Goal: Check status: Check status

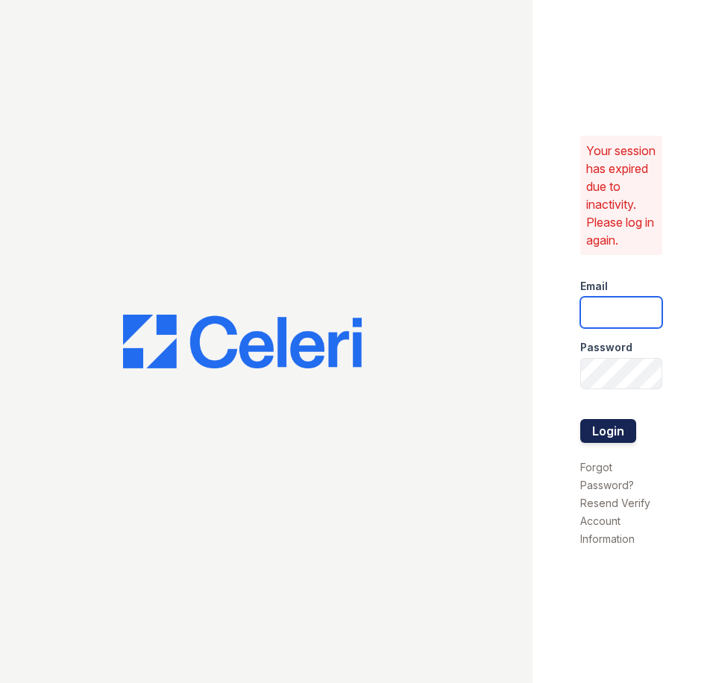
type input "bjohnson@trinity-pm.com"
click at [609, 427] on button "Login" at bounding box center [608, 431] width 56 height 24
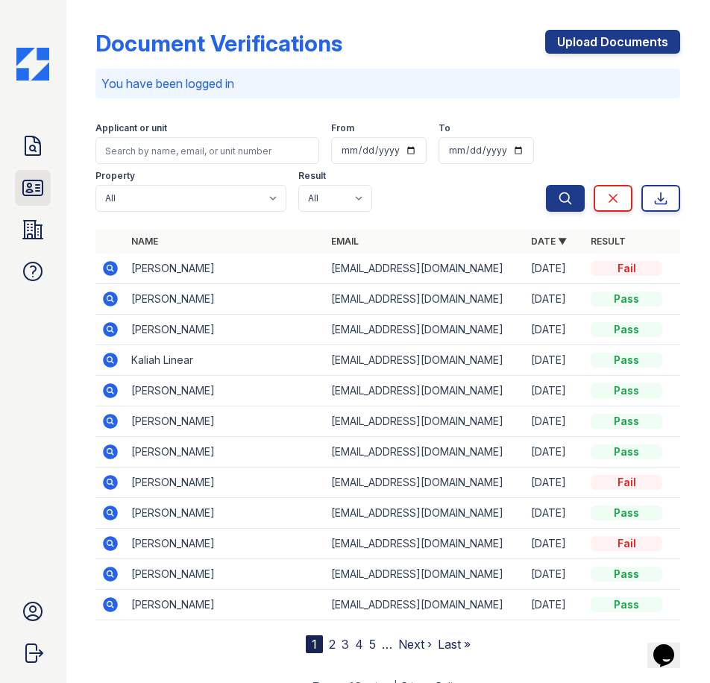
click at [38, 195] on icon at bounding box center [32, 187] width 19 height 15
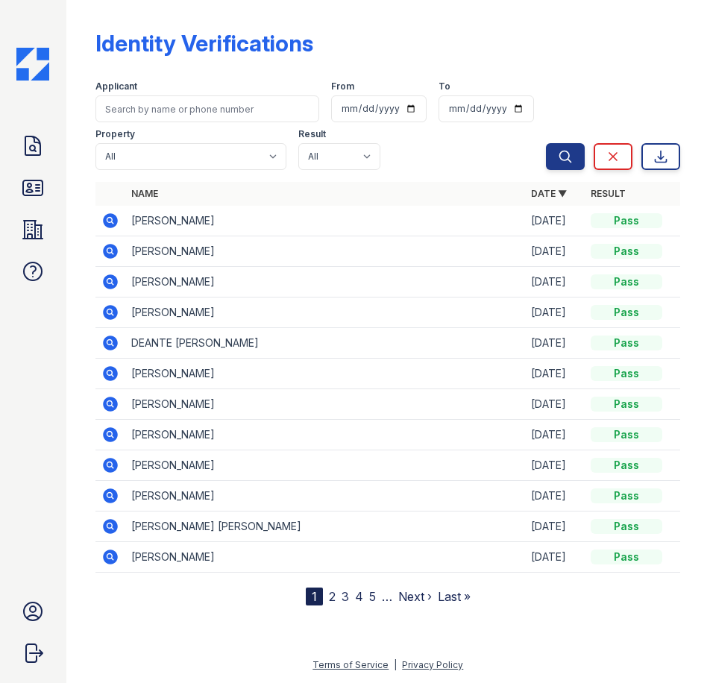
click at [108, 254] on icon at bounding box center [111, 251] width 15 height 15
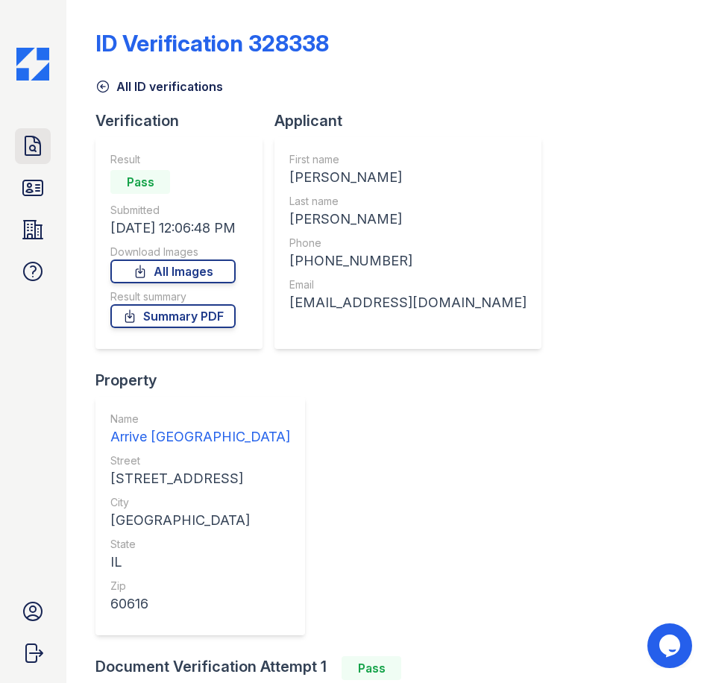
click at [43, 142] on icon at bounding box center [33, 146] width 24 height 24
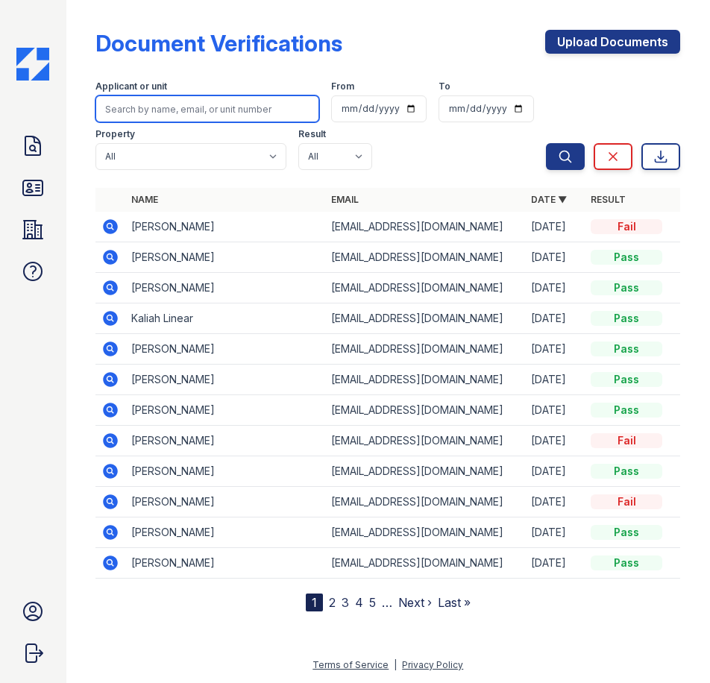
click at [176, 108] on input "search" at bounding box center [207, 108] width 224 height 27
type input "syed"
click at [546, 143] on button "Search" at bounding box center [565, 156] width 39 height 27
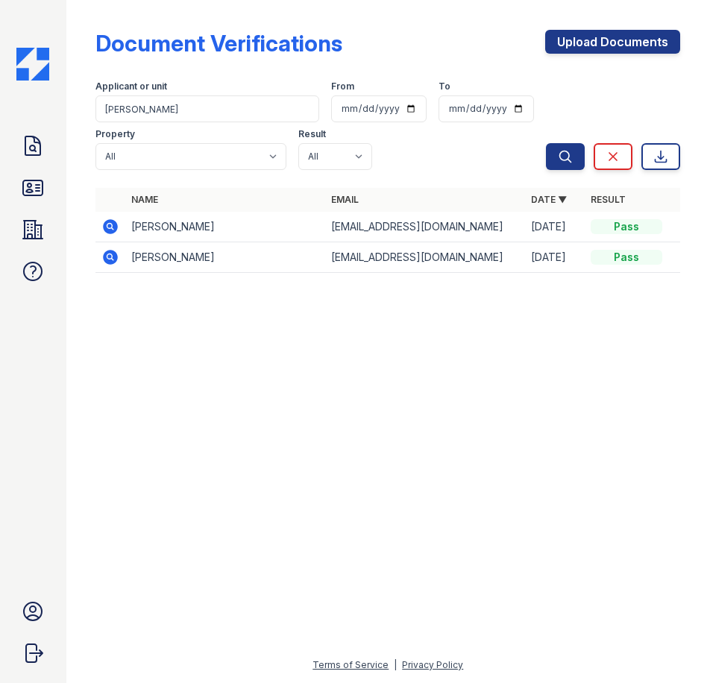
click at [112, 226] on icon at bounding box center [110, 227] width 18 height 18
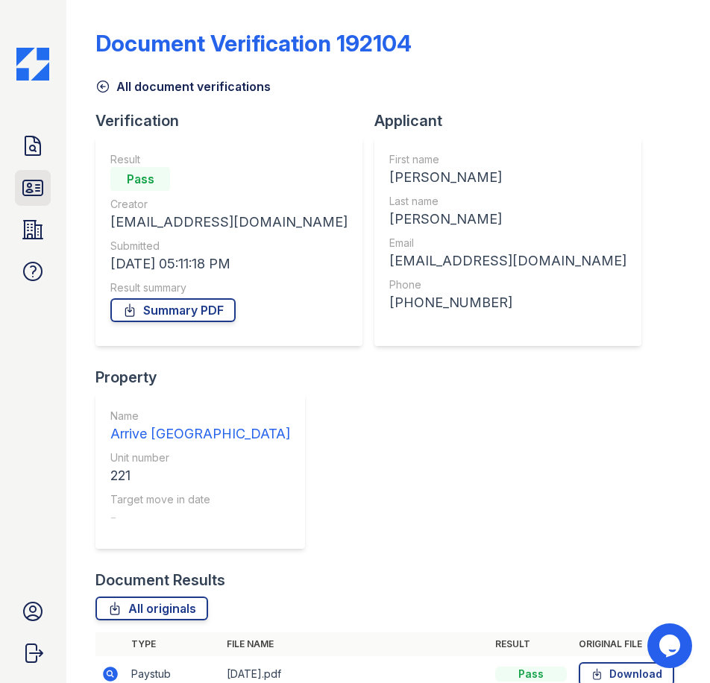
click at [38, 184] on icon at bounding box center [32, 187] width 19 height 15
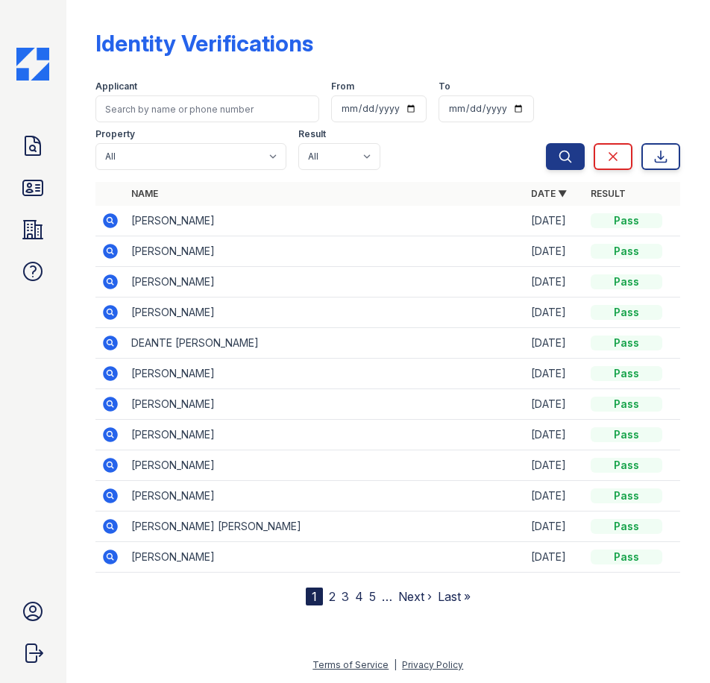
click at [104, 223] on icon at bounding box center [111, 220] width 15 height 15
click at [112, 250] on icon at bounding box center [110, 251] width 18 height 18
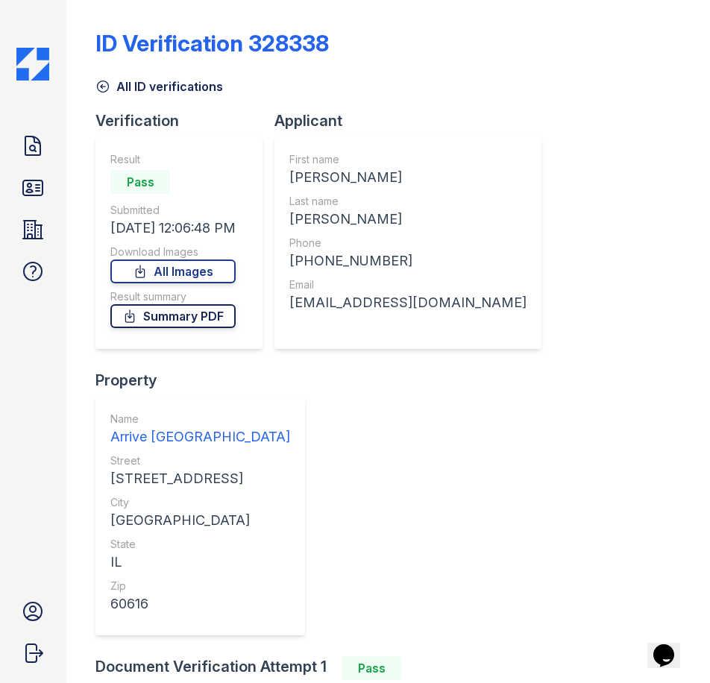
click at [188, 317] on link "Summary PDF" at bounding box center [172, 316] width 125 height 24
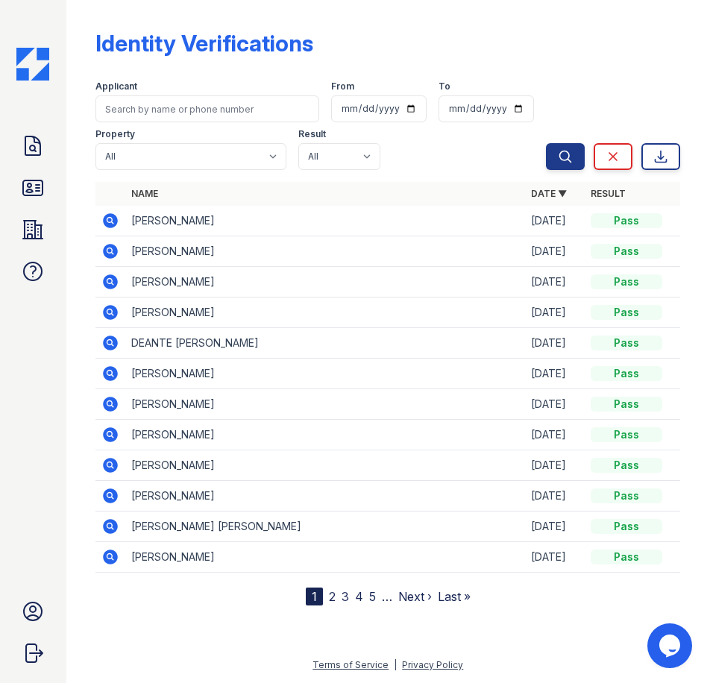
click at [112, 213] on icon at bounding box center [110, 221] width 18 height 18
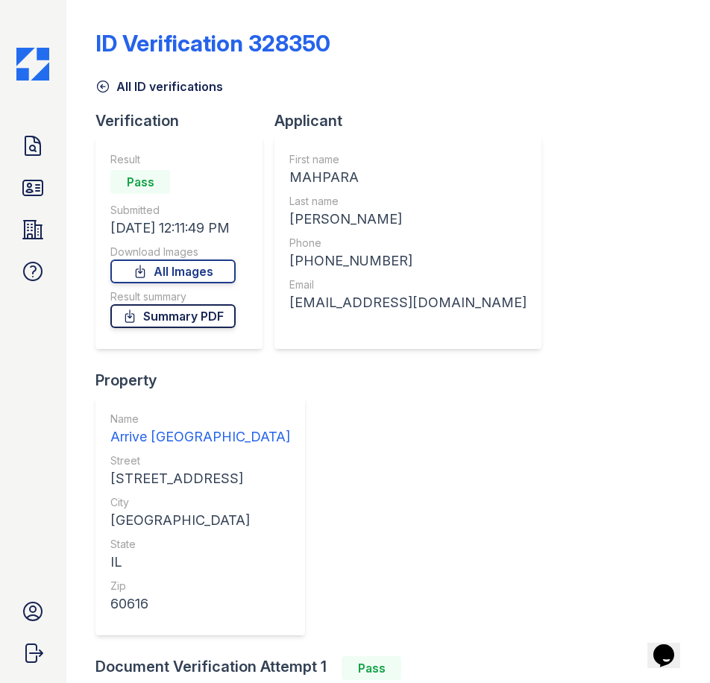
click at [169, 313] on link "Summary PDF" at bounding box center [172, 316] width 125 height 24
